Goal: Task Accomplishment & Management: Manage account settings

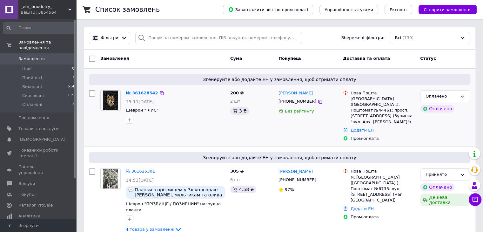
click at [134, 91] on link "№ 361628542" at bounding box center [142, 92] width 32 height 5
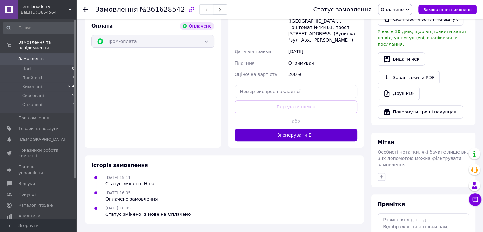
scroll to position [210, 0]
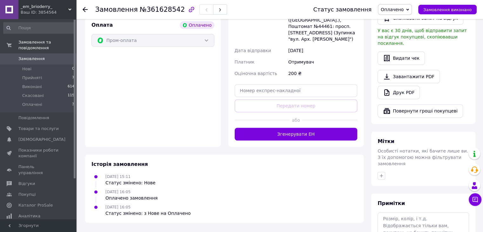
click at [289, 128] on button "Згенерувати ЕН" at bounding box center [296, 134] width 123 height 13
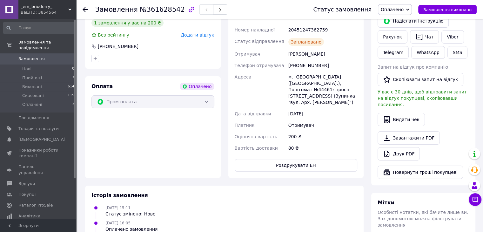
scroll to position [83, 0]
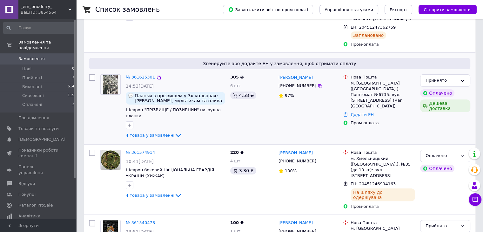
scroll to position [127, 0]
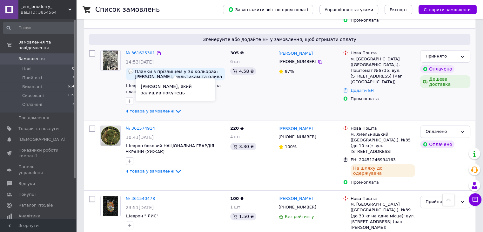
click at [167, 69] on span "Планки з прізвищем у 3х кольорах: [PERSON_NAME], мультикам та олива" at bounding box center [179, 74] width 88 height 10
click at [174, 107] on icon at bounding box center [178, 111] width 8 height 8
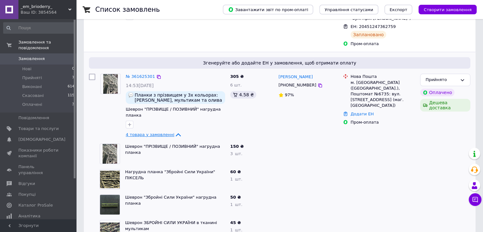
scroll to position [95, 0]
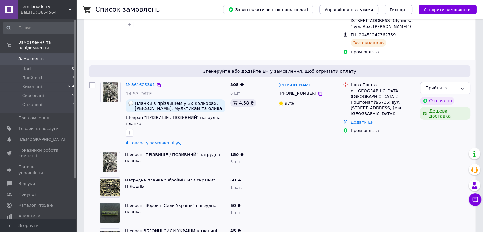
click at [260, 116] on div "305 ₴ 6 шт. 4.58 ₴" at bounding box center [252, 114] width 48 height 70
click at [323, 111] on div "[PERSON_NAME] [PHONE_NUMBER] 97%" at bounding box center [308, 114] width 64 height 70
